Goal: Communication & Community: Answer question/provide support

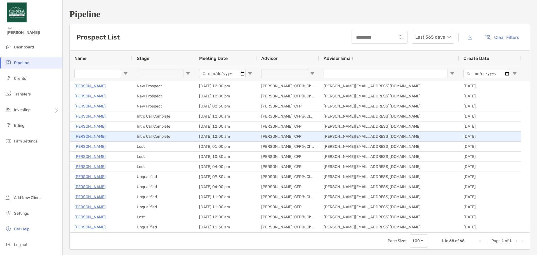
click at [93, 135] on p "[PERSON_NAME]" at bounding box center [89, 136] width 31 height 7
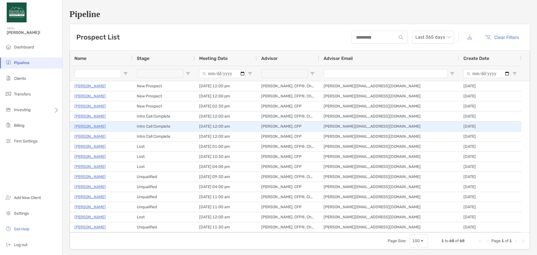
click at [95, 127] on p "David Dooley" at bounding box center [89, 126] width 31 height 7
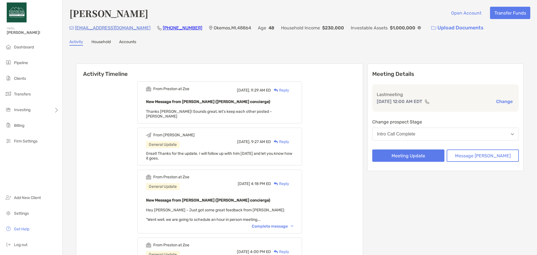
click at [289, 89] on div "Reply" at bounding box center [280, 90] width 18 height 6
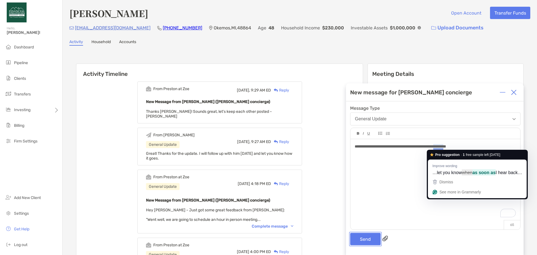
click at [354, 237] on button "Send" at bounding box center [365, 239] width 30 height 12
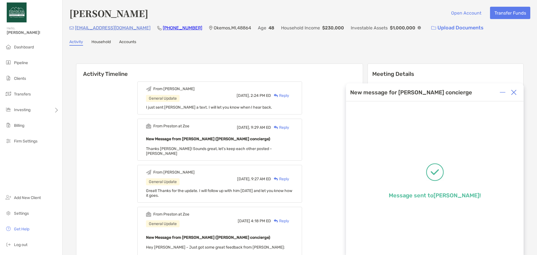
click at [519, 93] on div at bounding box center [513, 92] width 11 height 11
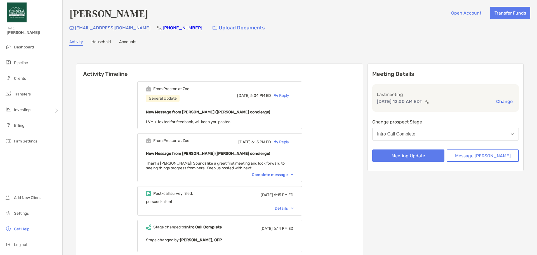
click at [289, 96] on div "Reply" at bounding box center [280, 96] width 18 height 6
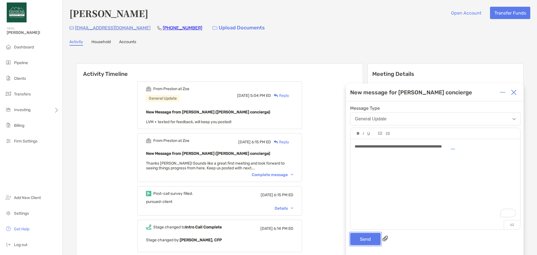
click at [375, 240] on button "Send" at bounding box center [365, 239] width 30 height 12
